Goal: Navigation & Orientation: Find specific page/section

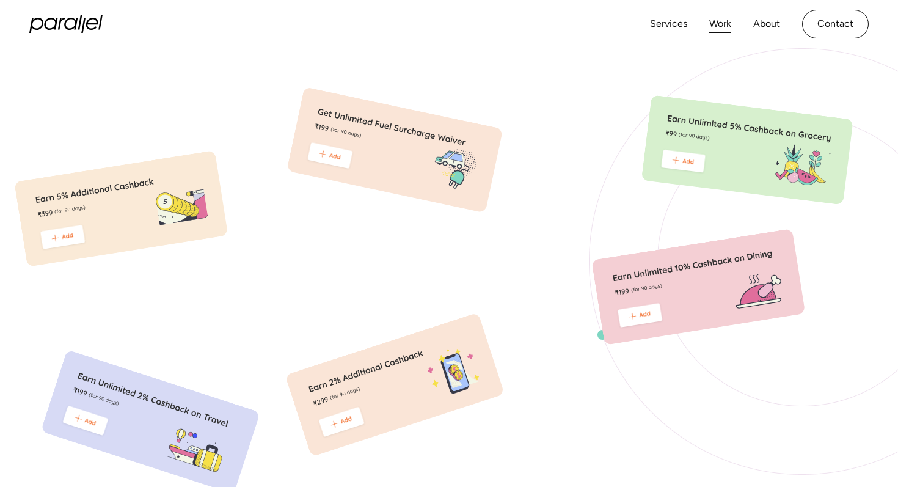
click at [725, 21] on link "Work" at bounding box center [720, 24] width 22 height 18
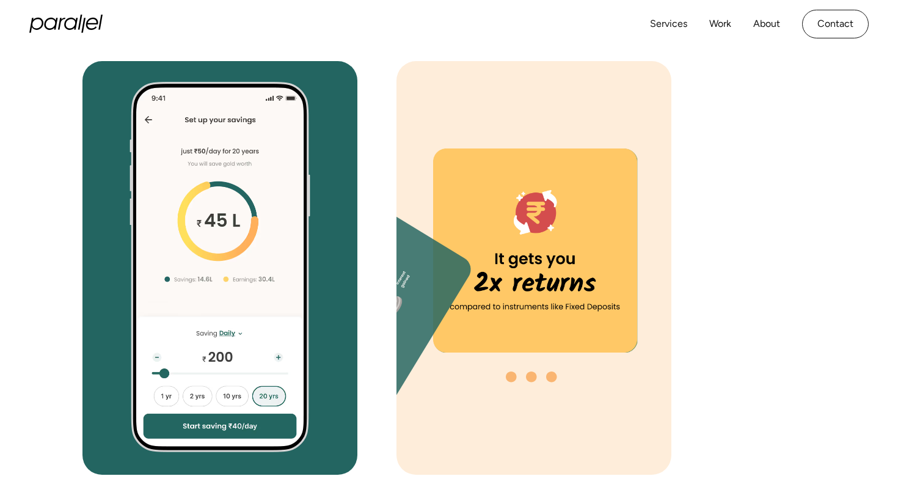
scroll to position [4032, 0]
